Goal: Information Seeking & Learning: Stay updated

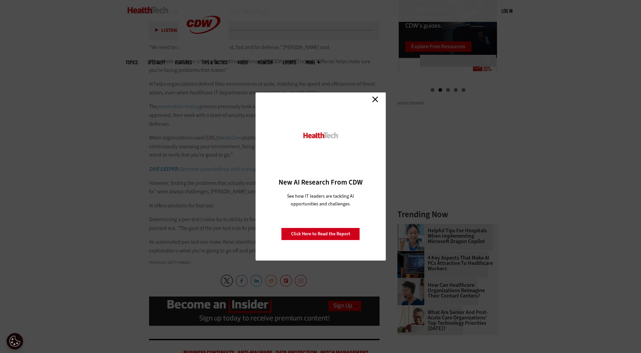
scroll to position [779, 0]
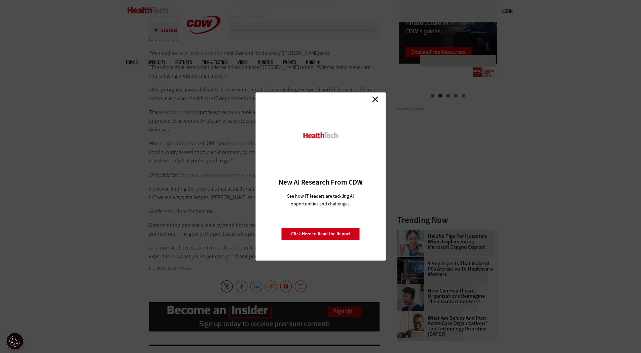
click at [378, 95] on link "Close" at bounding box center [375, 99] width 10 height 10
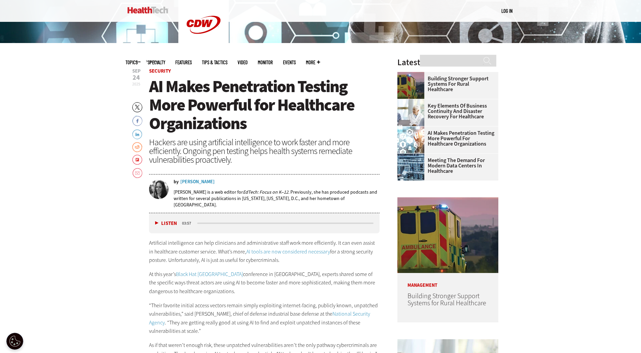
scroll to position [274, 0]
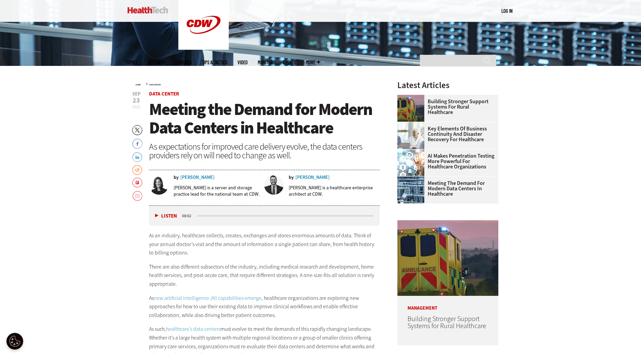
scroll to position [251, 0]
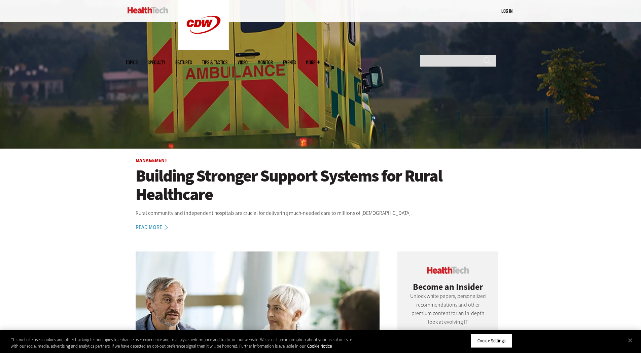
scroll to position [303, 0]
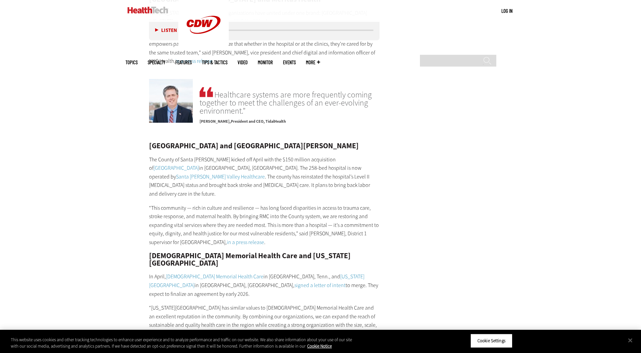
scroll to position [1469, 0]
